Goal: Communication & Community: Answer question/provide support

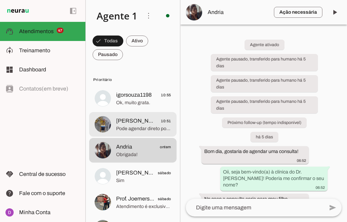
click at [133, 114] on md-item "[PERSON_NAME] 10:51 Pode agendar direto por aqui por favor." at bounding box center [132, 124] width 87 height 25
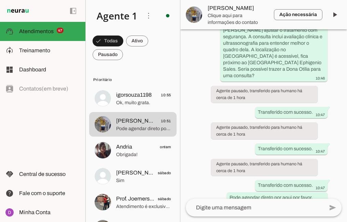
scroll to position [351, 0]
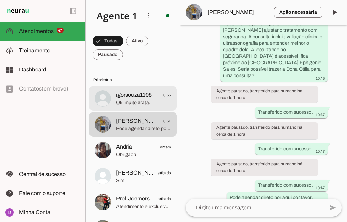
click at [145, 94] on span "igorsouza1198" at bounding box center [134, 95] width 36 height 8
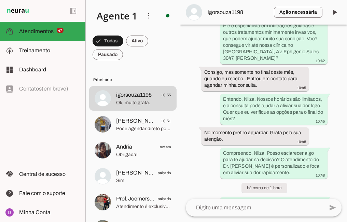
scroll to position [414, 0]
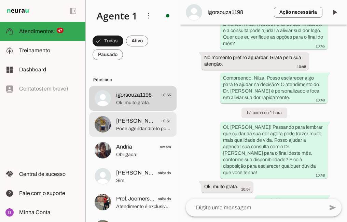
click at [141, 124] on span "[PERSON_NAME]" at bounding box center [136, 121] width 40 height 8
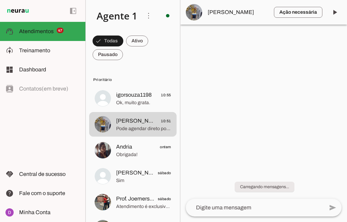
click at [248, 130] on div at bounding box center [263, 111] width 167 height 222
